Goal: Transaction & Acquisition: Purchase product/service

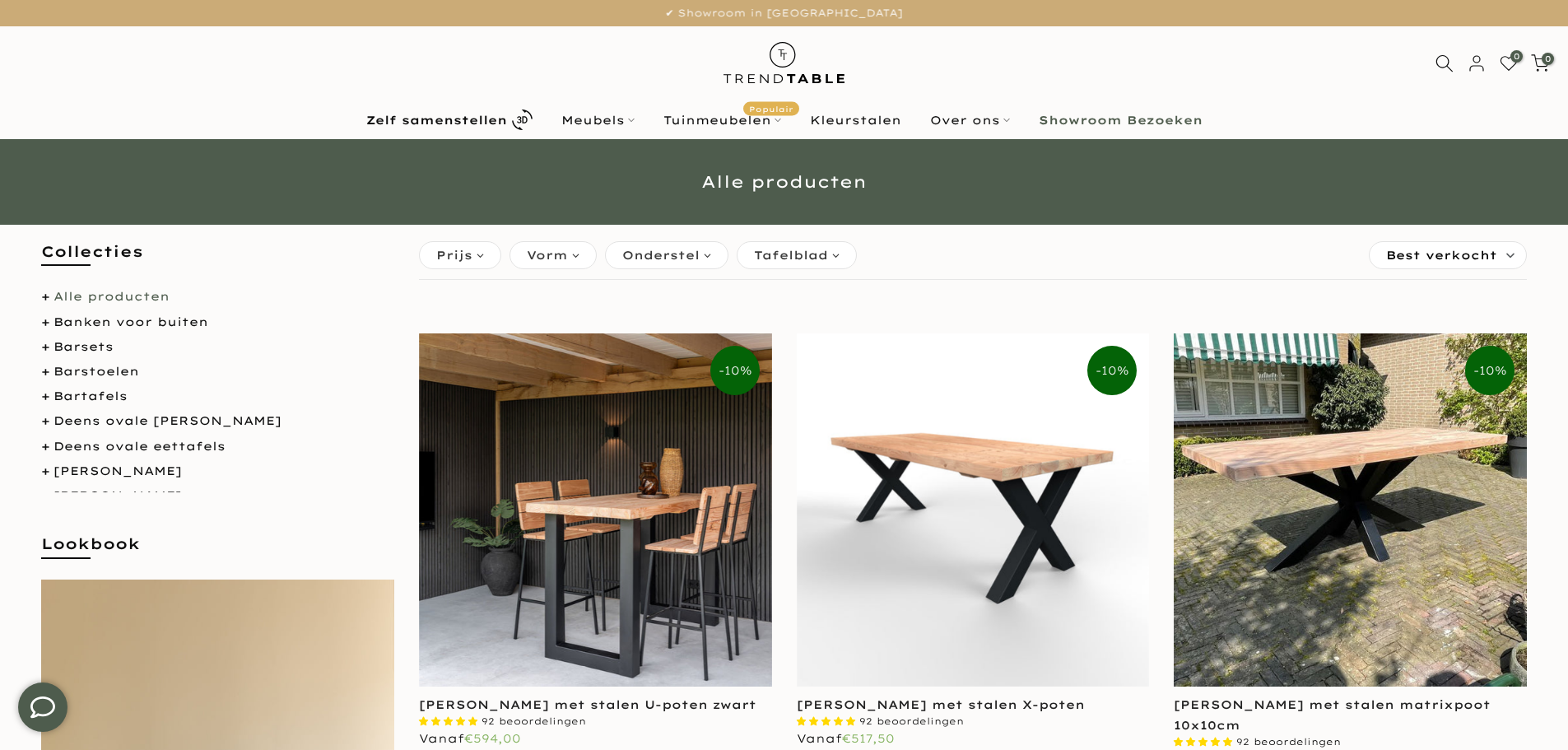
scroll to position [82, 0]
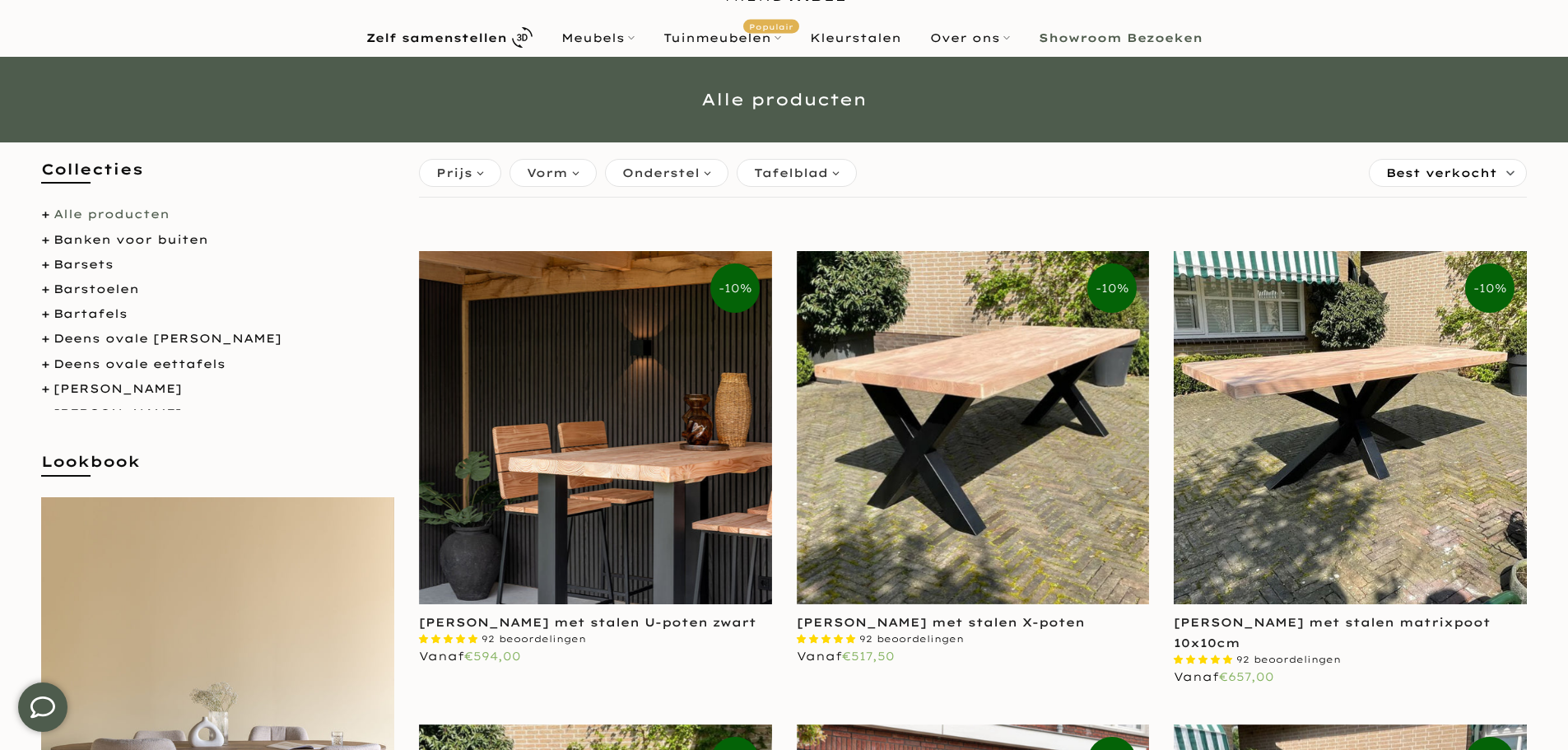
click at [654, 539] on img at bounding box center [596, 427] width 353 height 353
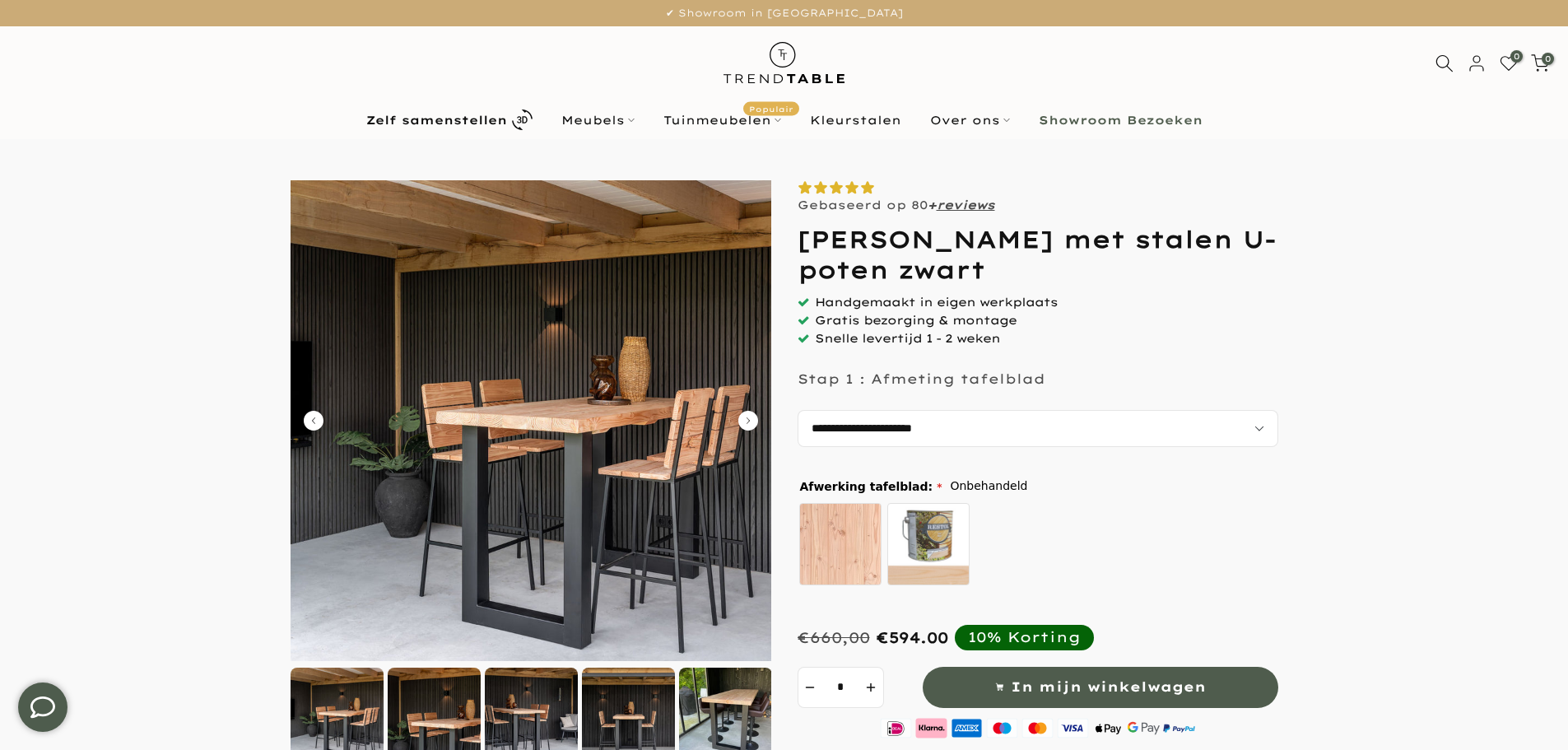
click at [743, 422] on icon "Carousel Next Arrow" at bounding box center [748, 420] width 20 height 20
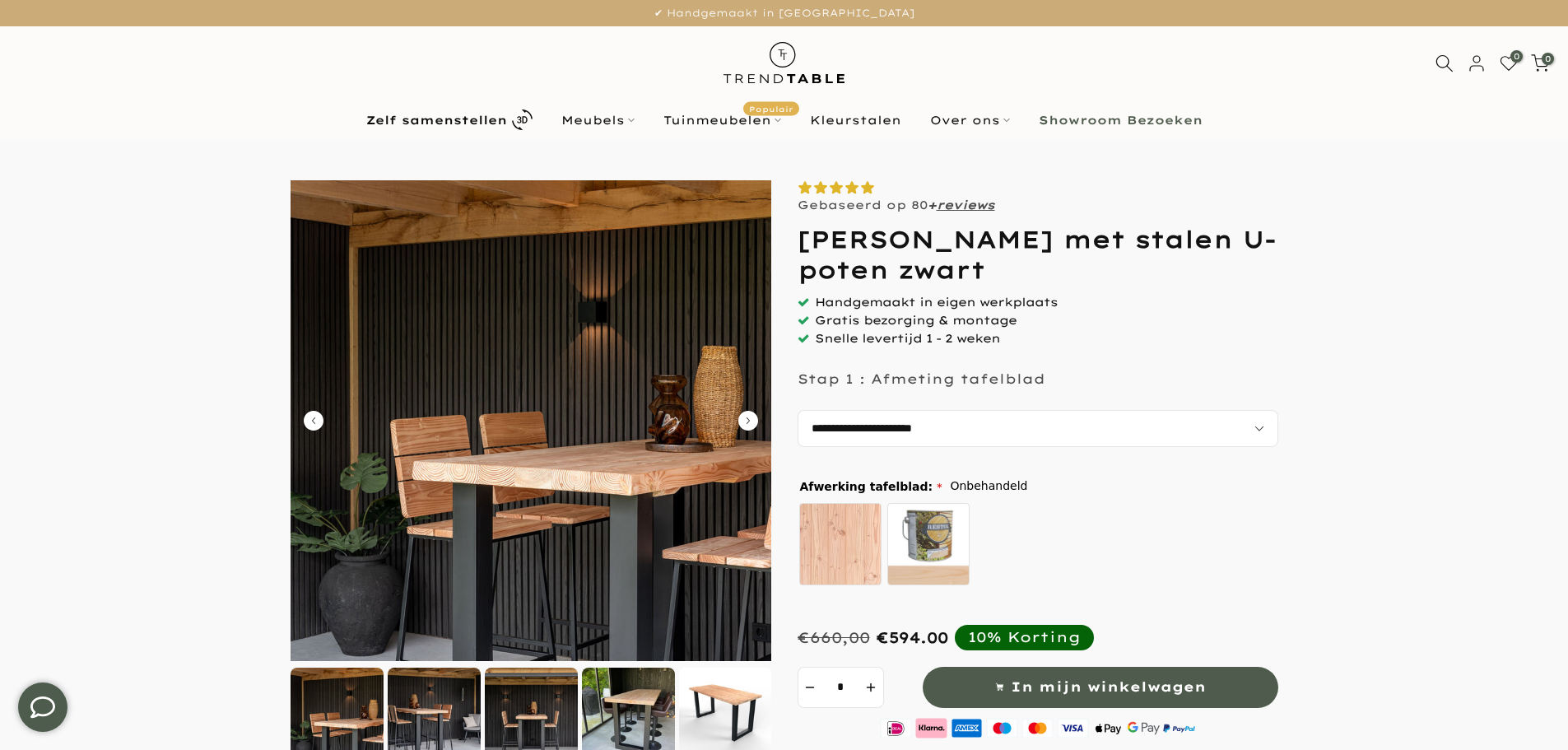
click at [743, 422] on icon "Carousel Next Arrow" at bounding box center [748, 420] width 20 height 20
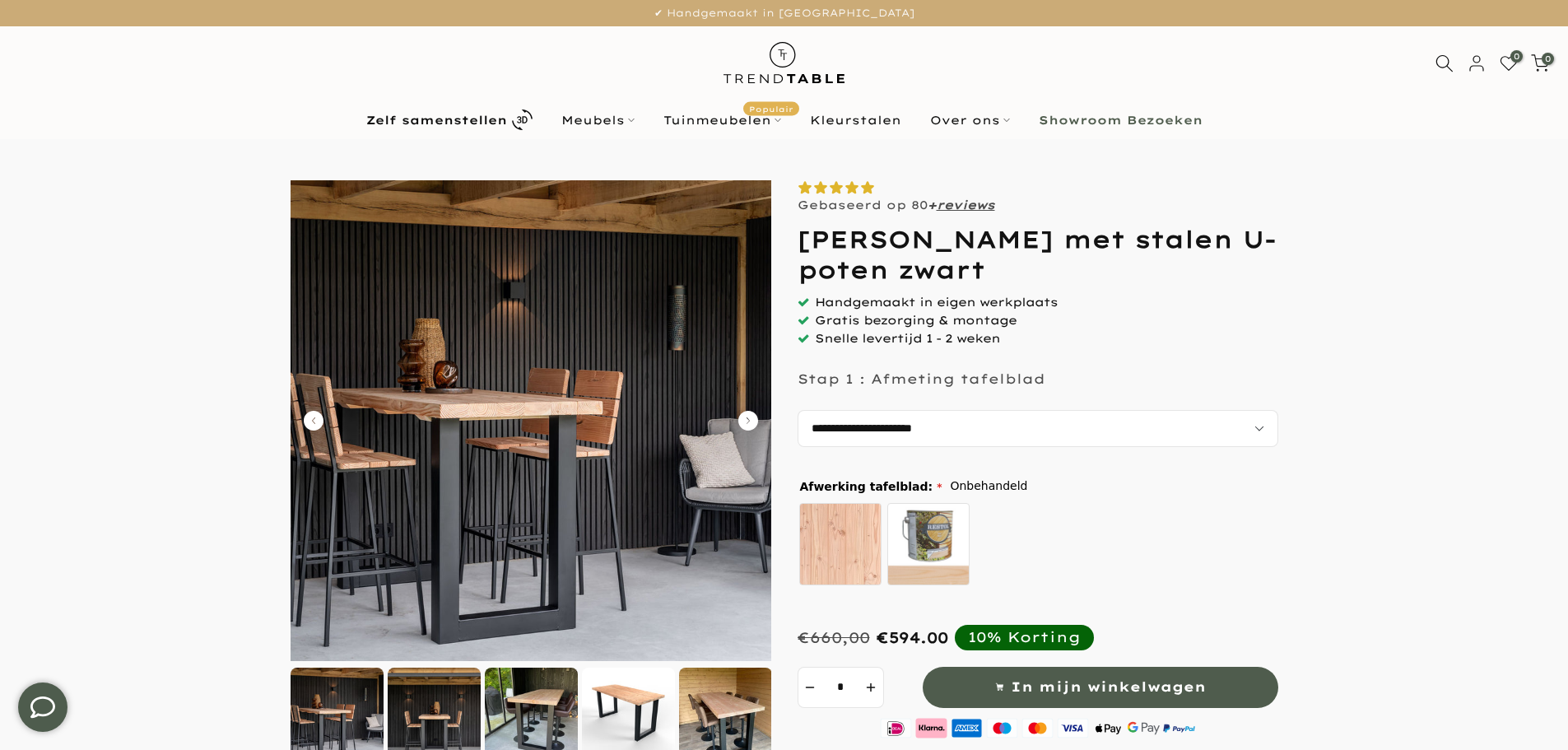
click at [743, 422] on icon "Carousel Next Arrow" at bounding box center [748, 420] width 20 height 20
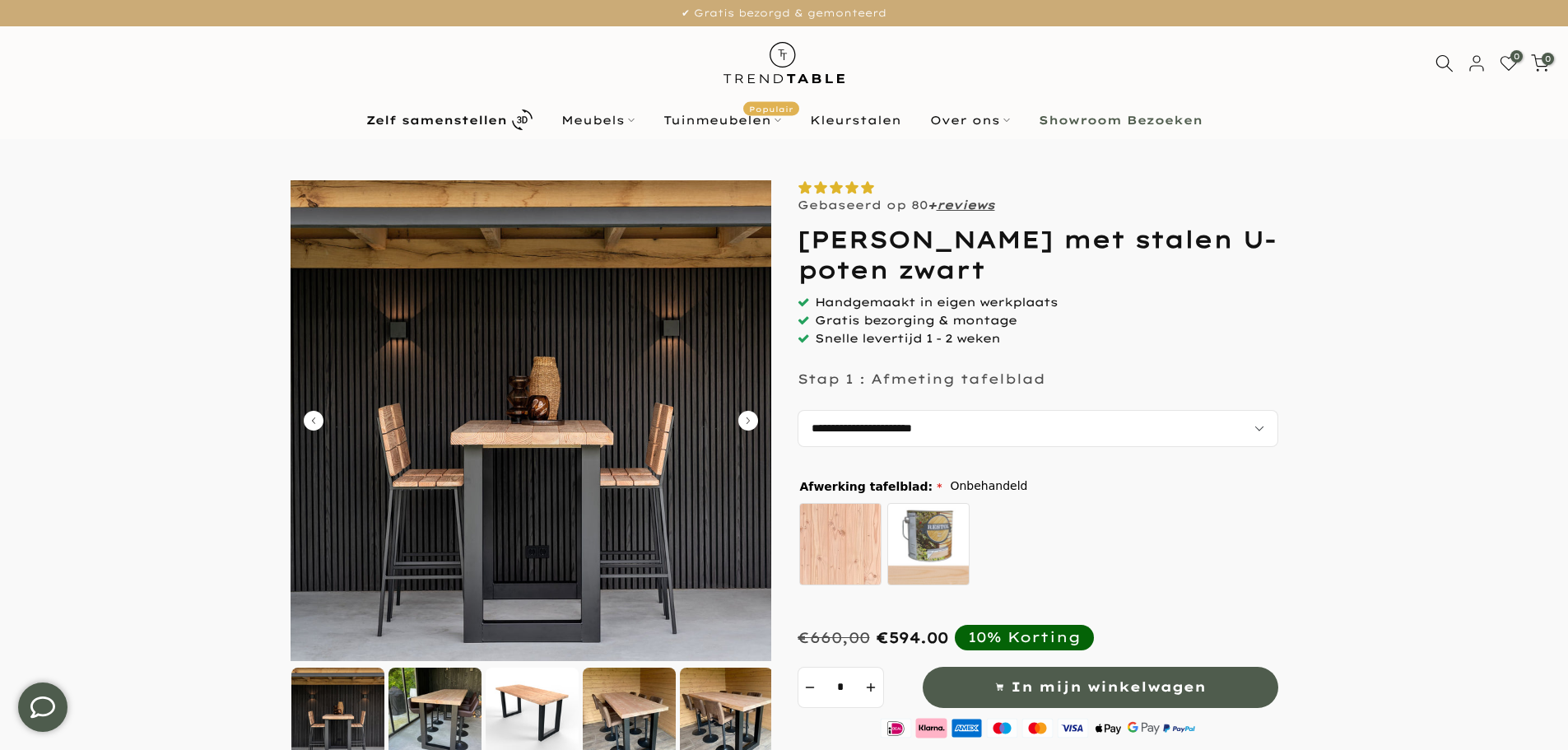
click at [743, 422] on icon "Carousel Next Arrow" at bounding box center [748, 420] width 20 height 20
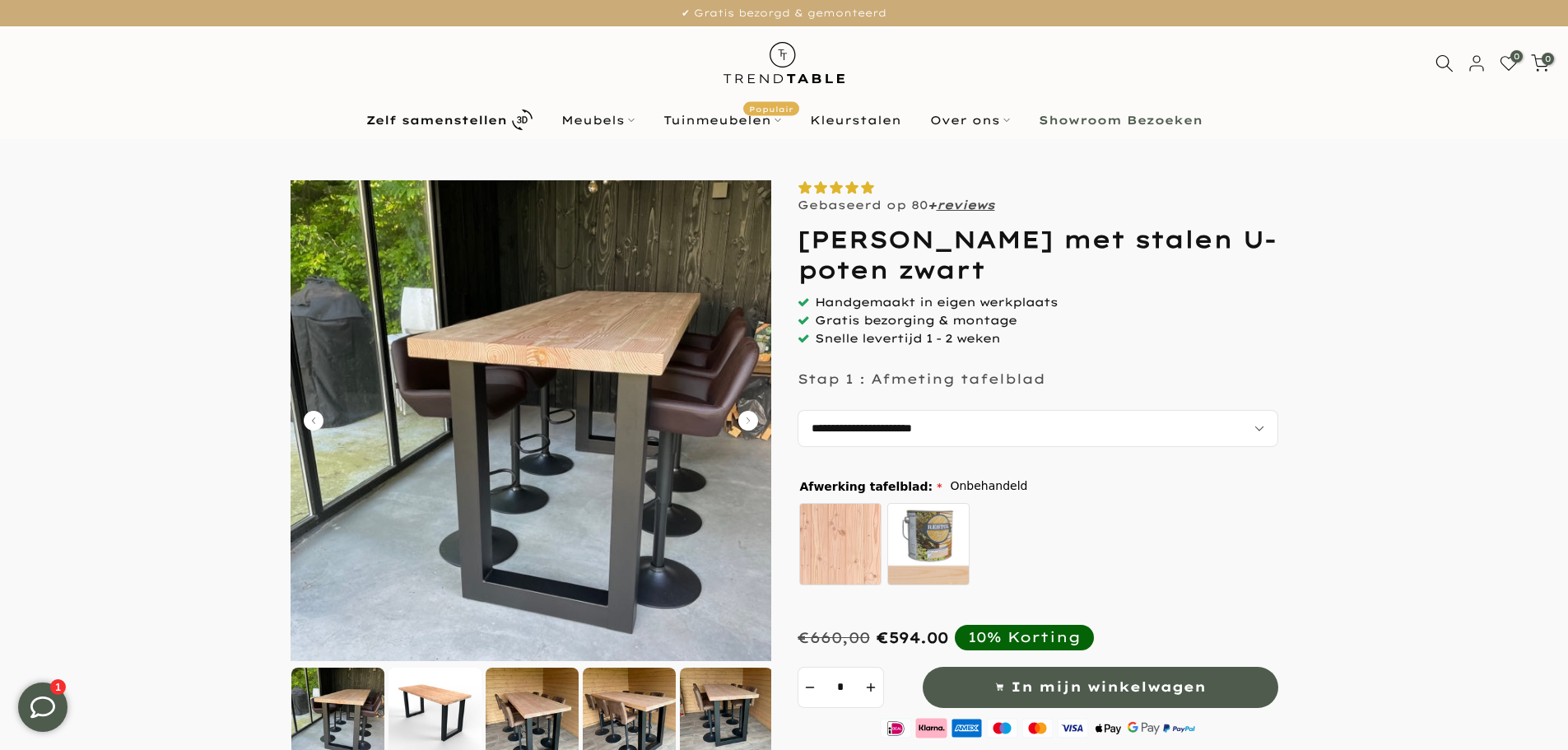
click at [743, 422] on icon "Carousel Next Arrow" at bounding box center [748, 420] width 20 height 20
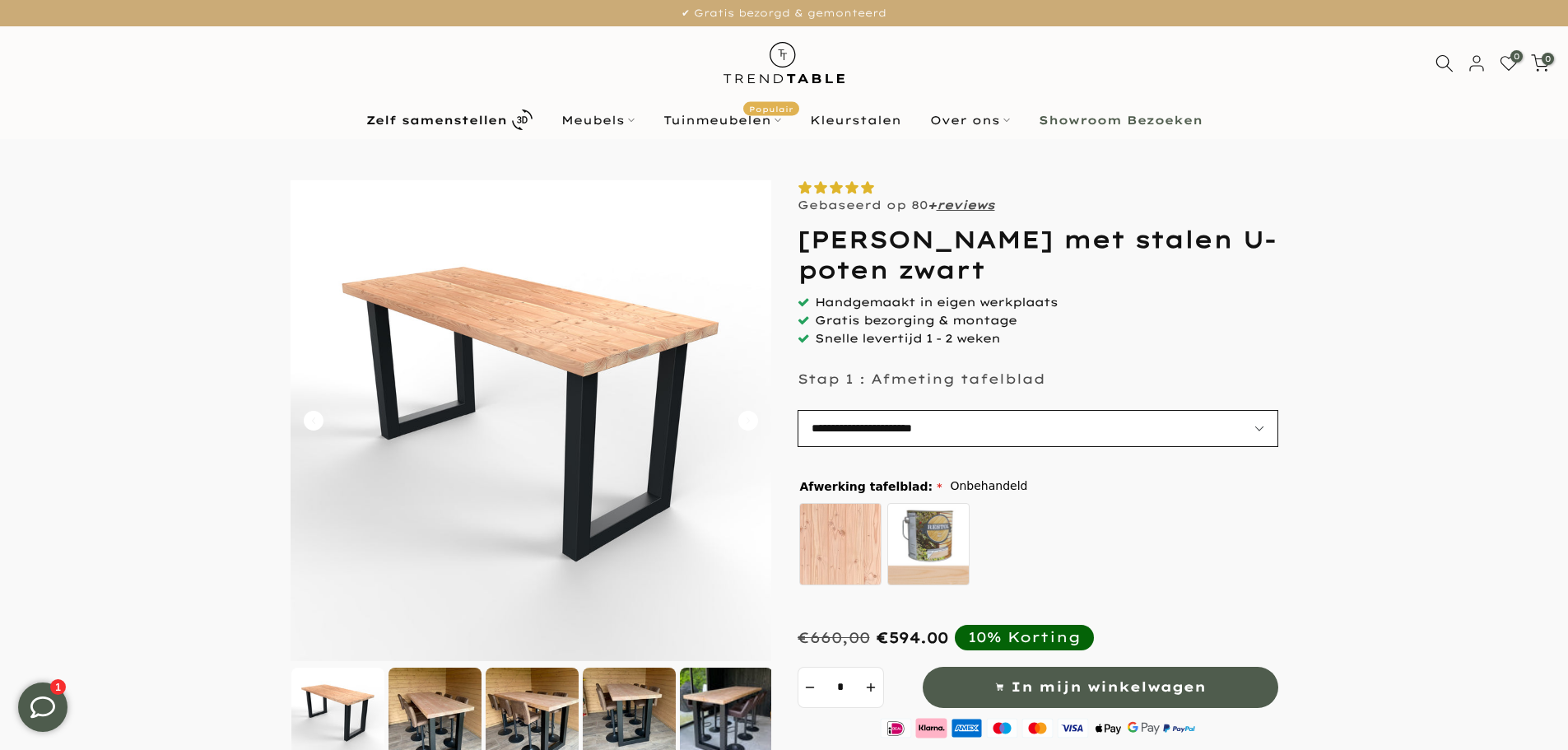
click at [1266, 429] on select "**********" at bounding box center [1038, 428] width 481 height 37
select select "**********"
click at [798, 410] on select "**********" at bounding box center [1038, 428] width 481 height 37
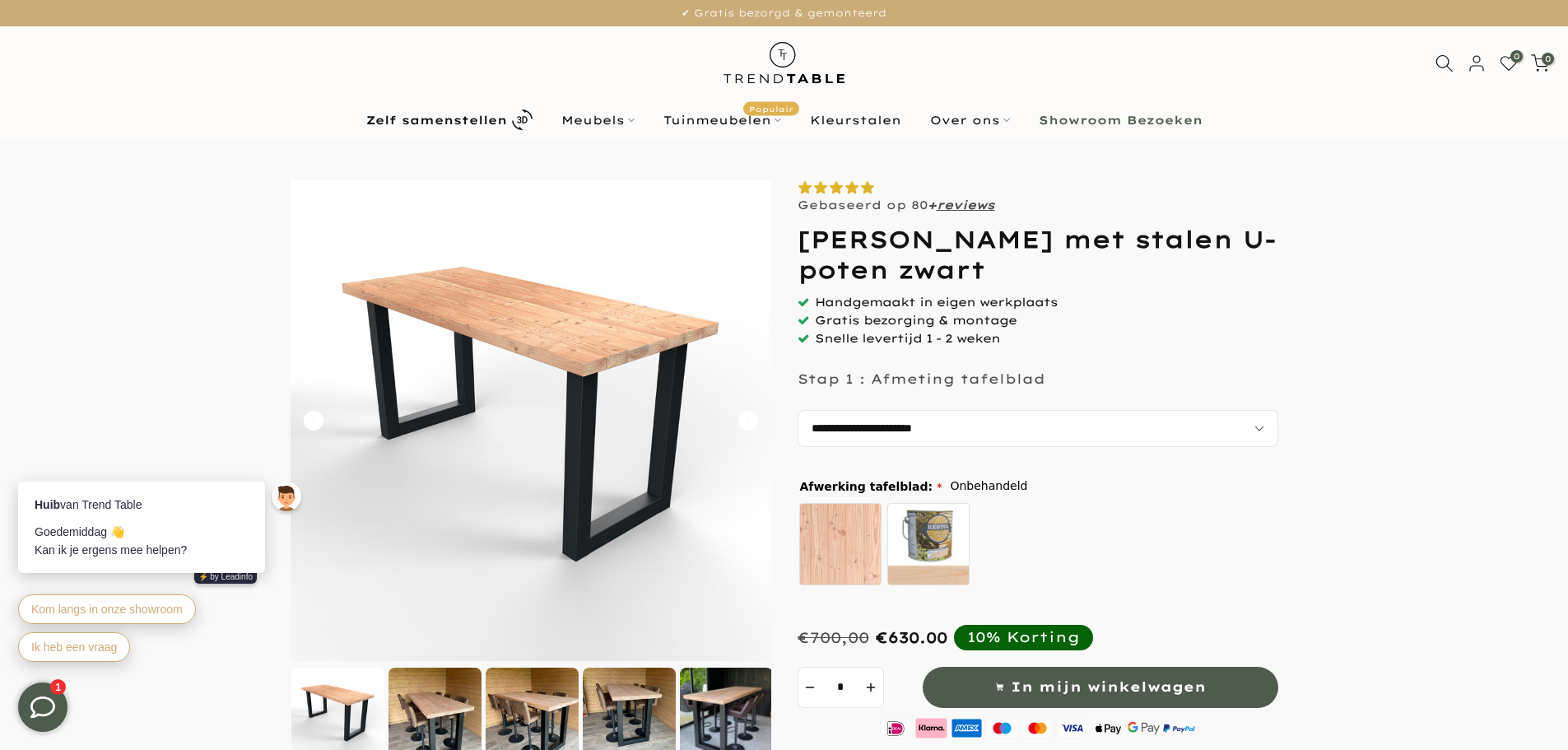
click at [738, 415] on icon "Carousel Next Arrow" at bounding box center [748, 420] width 20 height 20
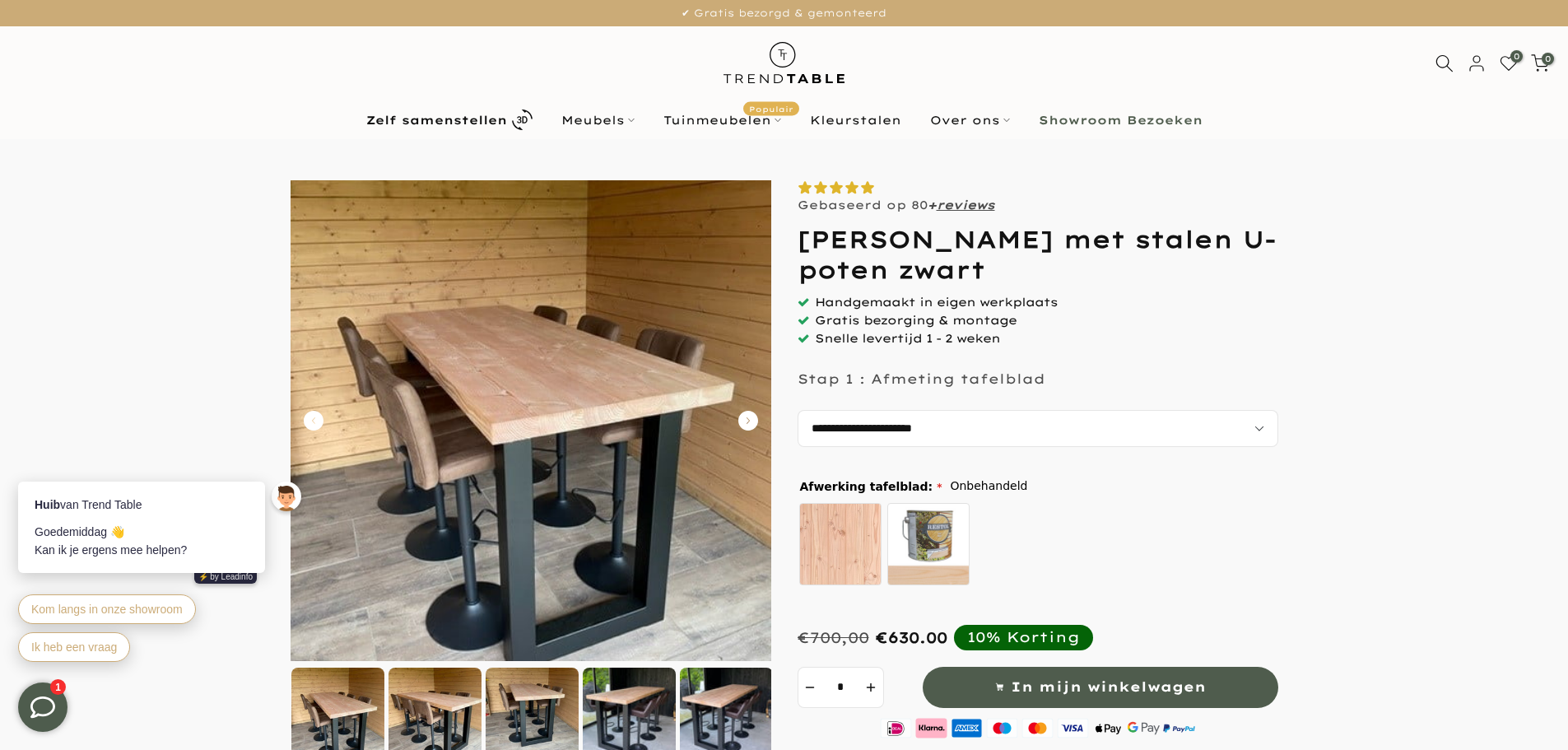
click at [738, 415] on icon "Carousel Next Arrow" at bounding box center [748, 420] width 20 height 20
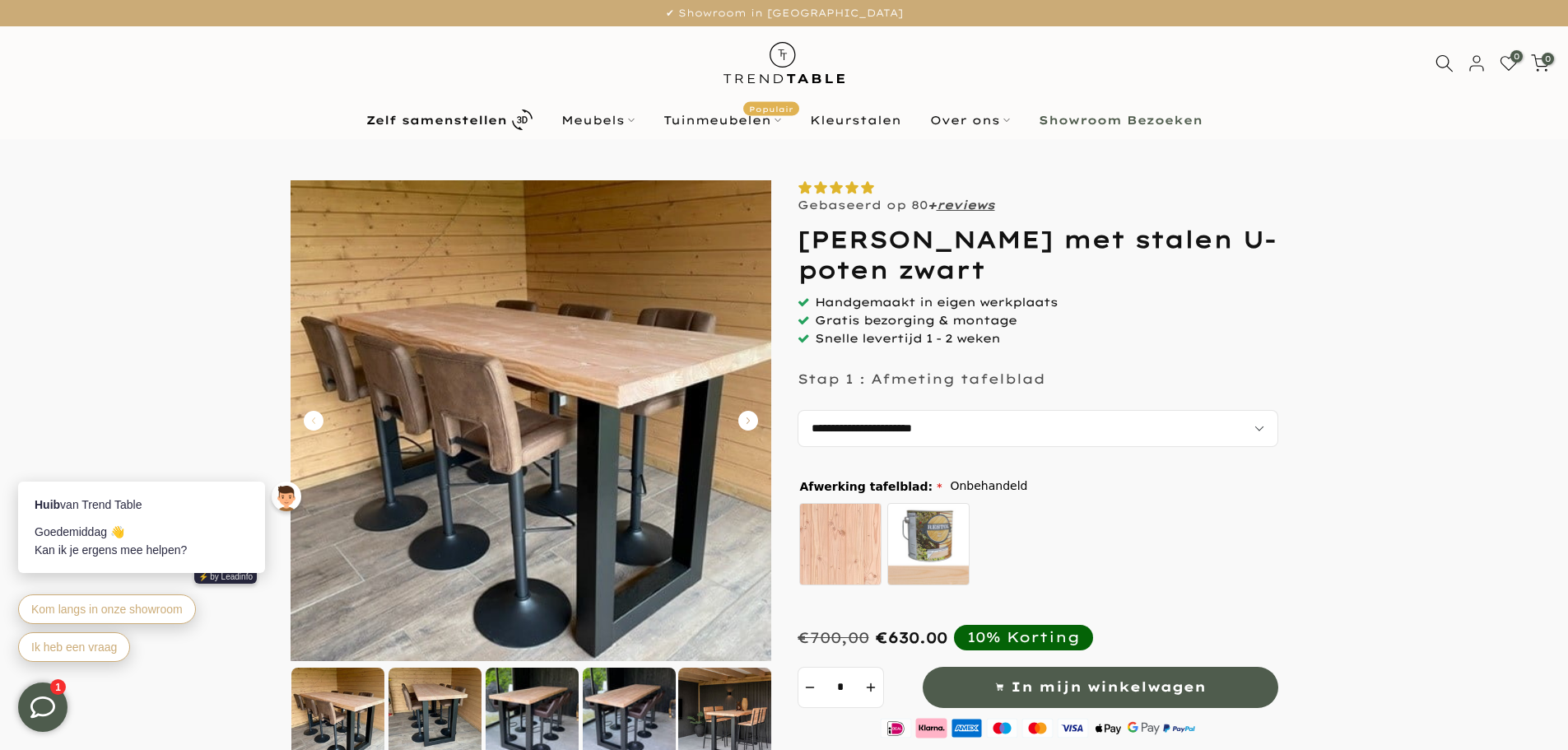
click at [738, 415] on icon "Carousel Next Arrow" at bounding box center [748, 420] width 20 height 20
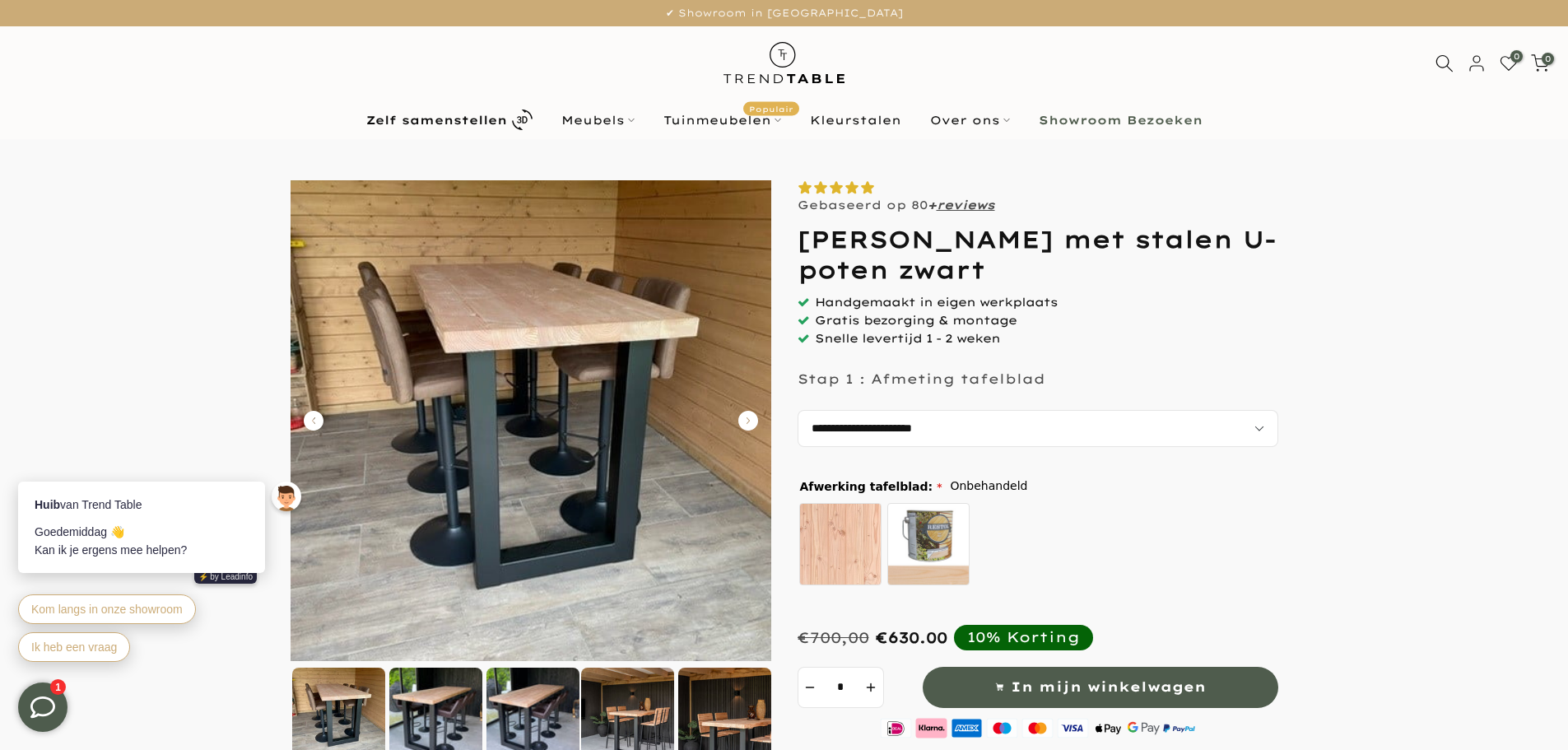
click at [591, 409] on img at bounding box center [530, 420] width 481 height 481
click at [626, 730] on div at bounding box center [627, 714] width 93 height 93
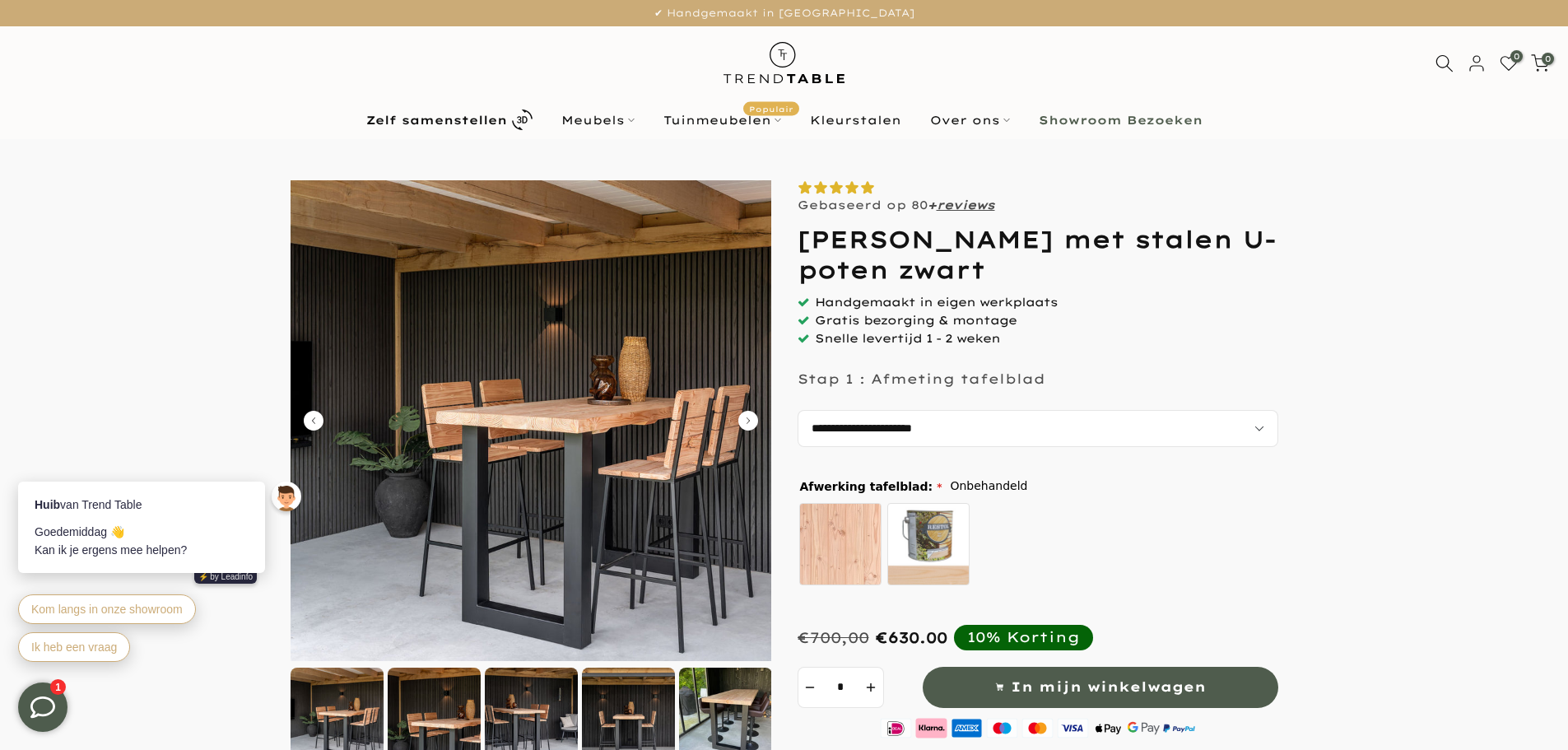
click at [518, 457] on img at bounding box center [530, 420] width 481 height 481
click at [427, 700] on div at bounding box center [434, 714] width 93 height 93
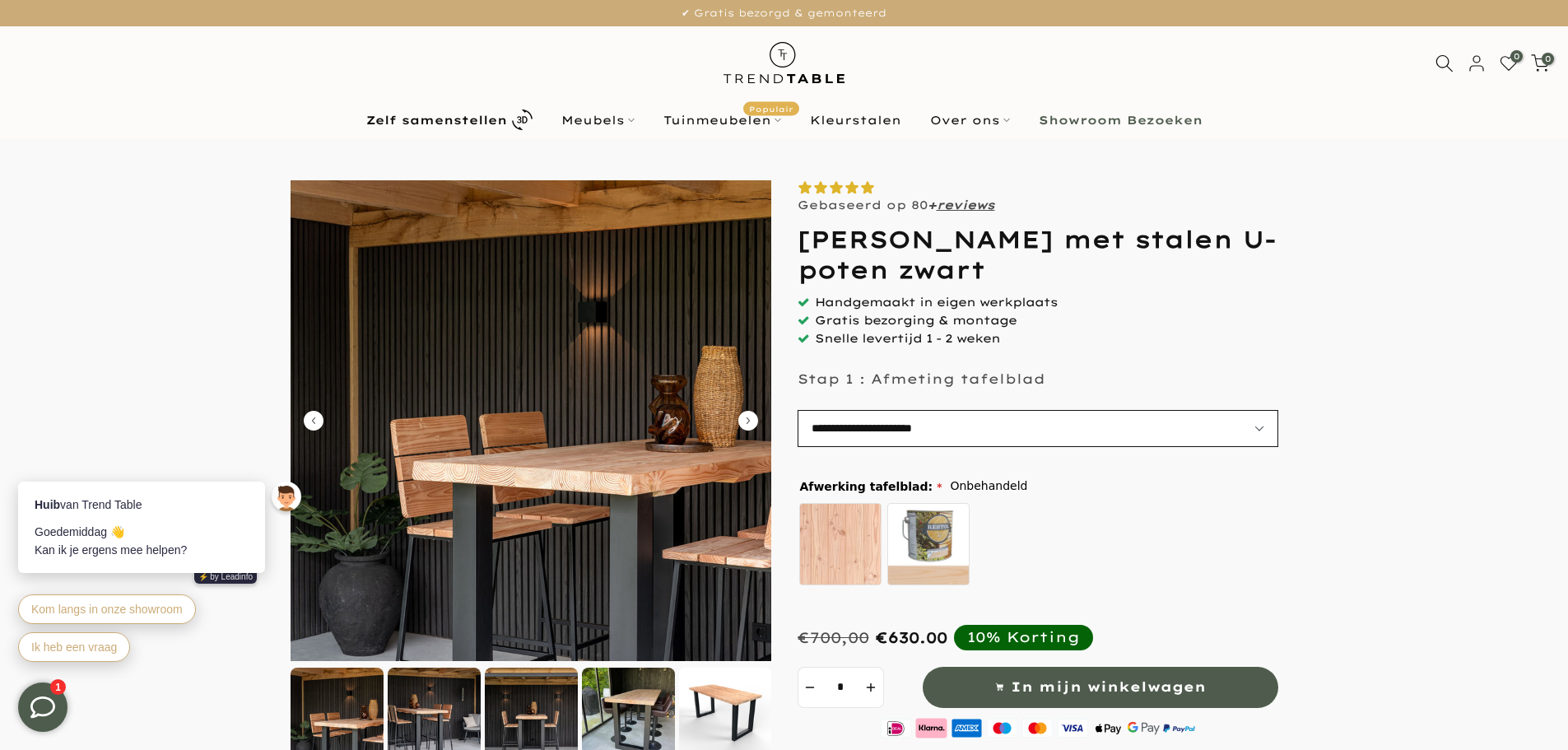
click at [1256, 428] on select "**********" at bounding box center [1038, 428] width 481 height 37
click at [621, 698] on div at bounding box center [628, 714] width 93 height 93
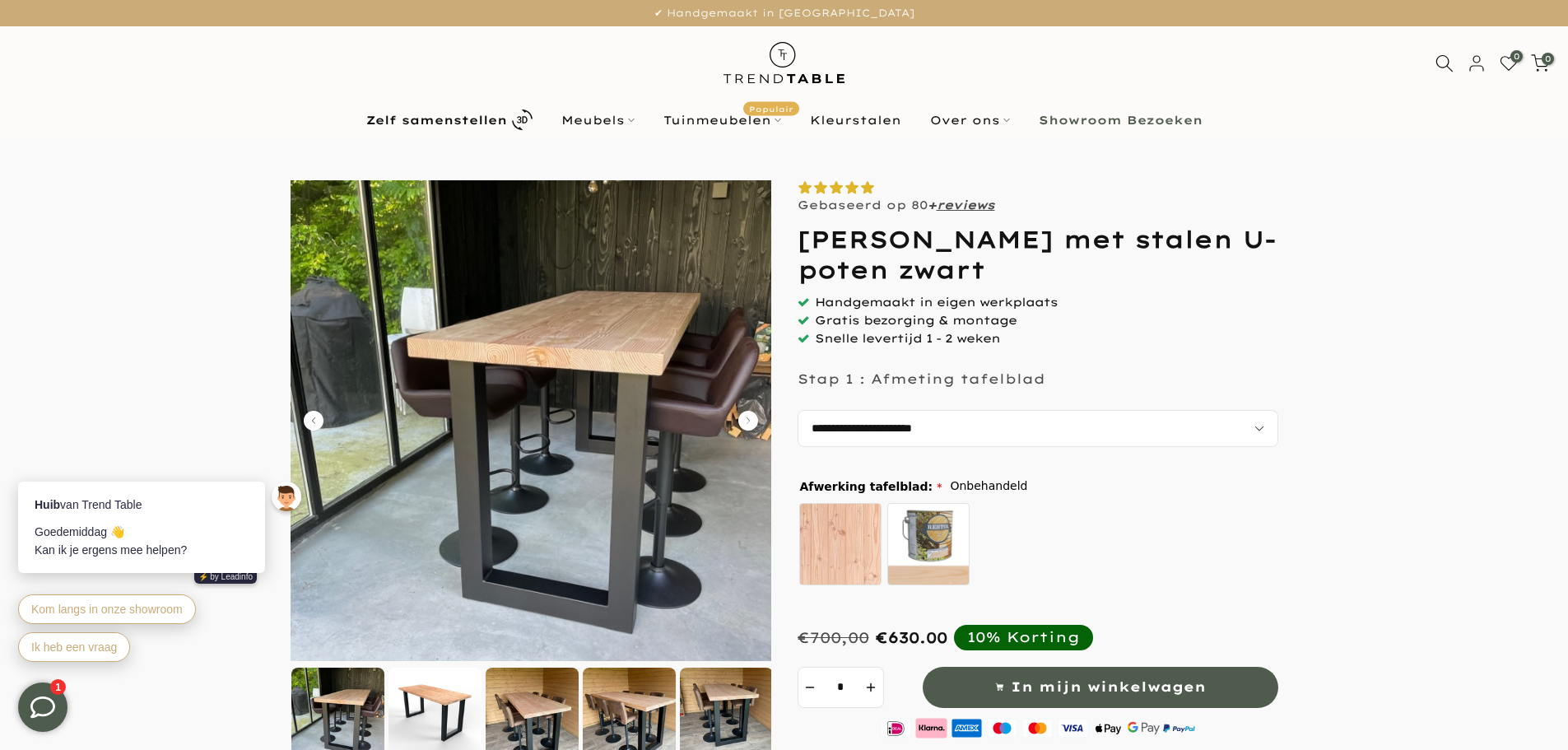
click at [717, 695] on div at bounding box center [725, 714] width 93 height 93
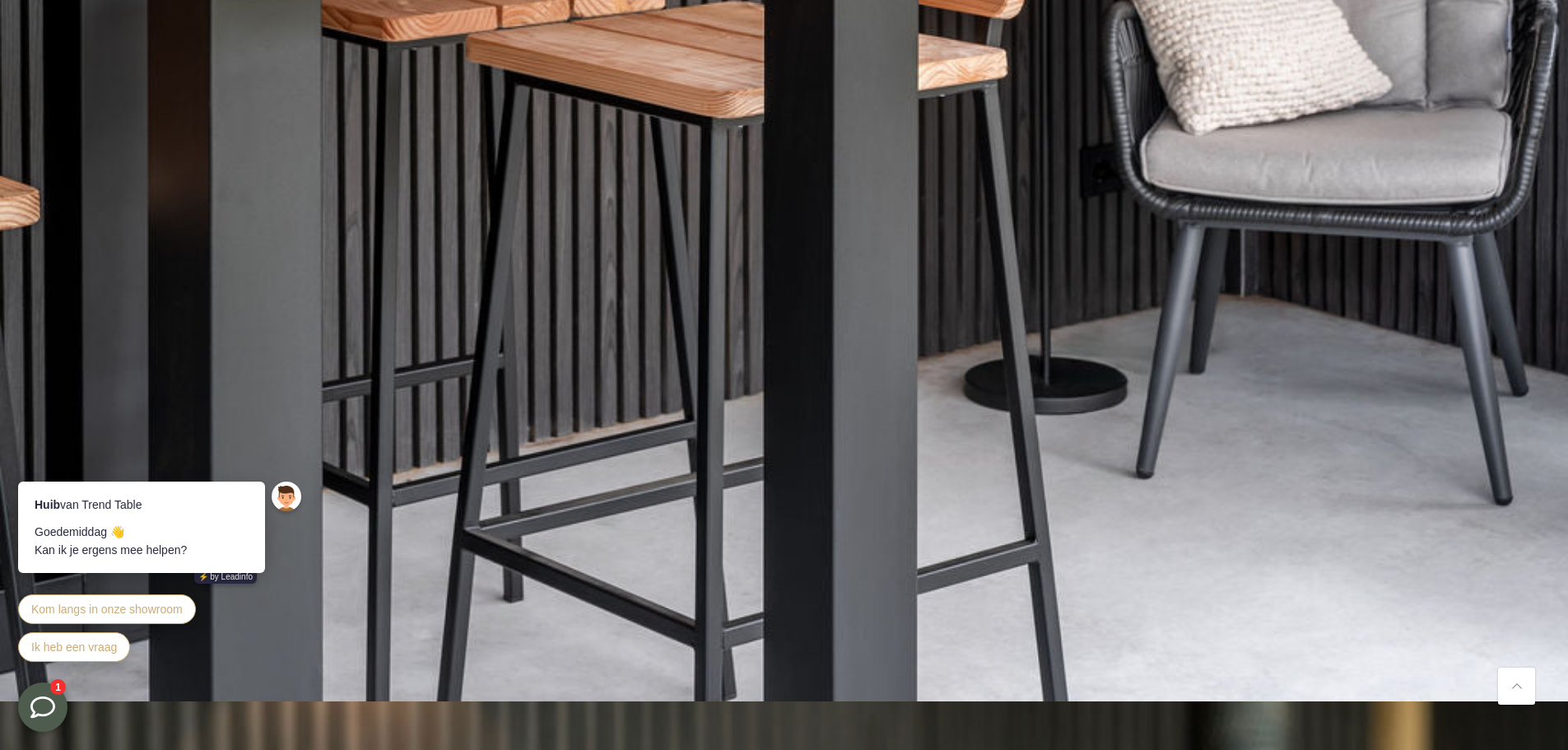
scroll to position [2223, 0]
